Goal: Information Seeking & Learning: Learn about a topic

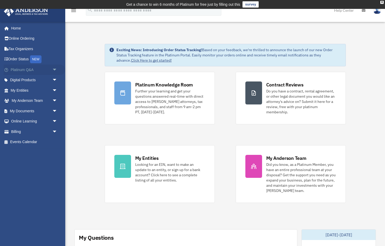
click at [40, 73] on link "Platinum Q&A arrow_drop_down" at bounding box center [35, 69] width 62 height 10
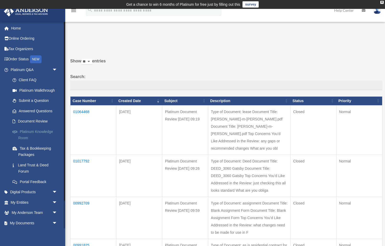
click at [33, 130] on link "Platinum Knowledge Room" at bounding box center [36, 134] width 58 height 17
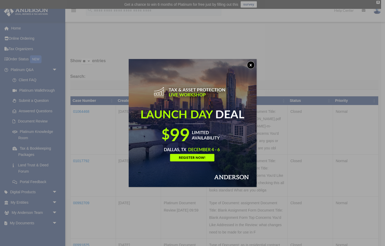
click at [250, 64] on button "x" at bounding box center [251, 65] width 8 height 8
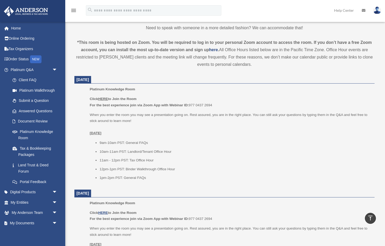
scroll to position [168, 0]
click at [258, 53] on div "*This room is being hosted on Zoom. You will be required to log in to your pers…" at bounding box center [224, 52] width 300 height 29
